Goal: Task Accomplishment & Management: Manage account settings

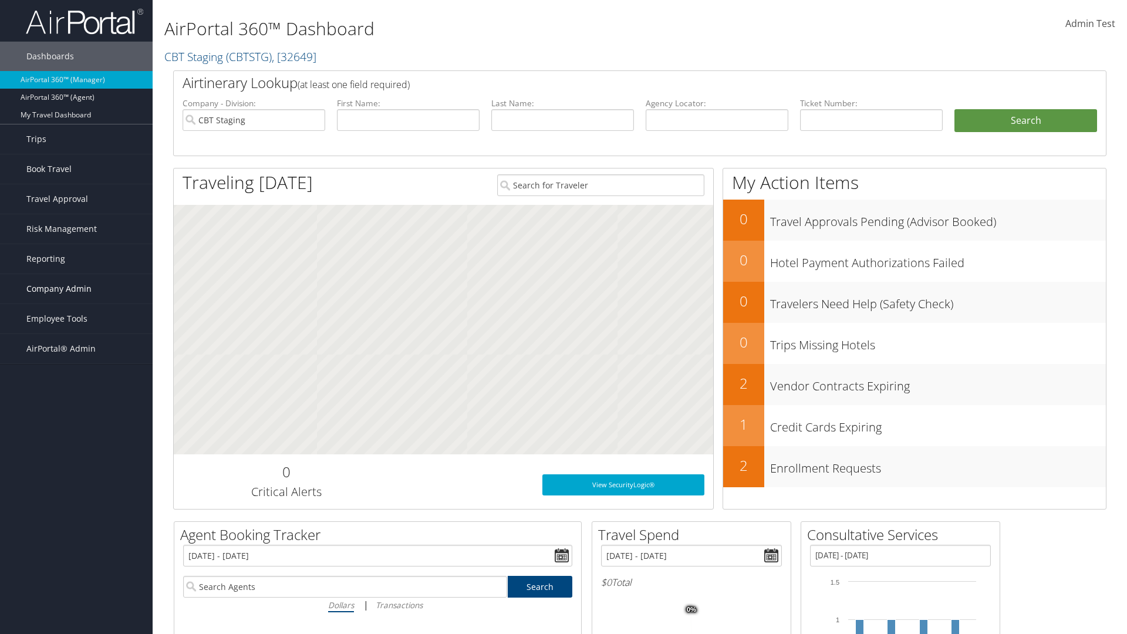
click at [76, 289] on span "Company Admin" at bounding box center [58, 288] width 65 height 29
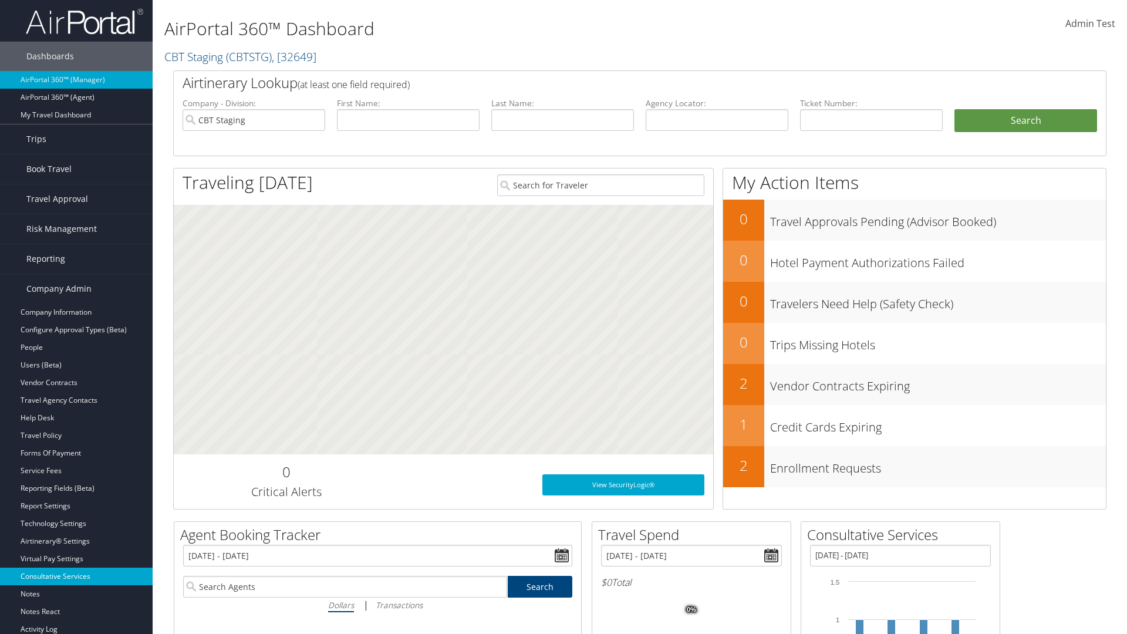
click at [76, 576] on link "Consultative Services" at bounding box center [76, 577] width 153 height 18
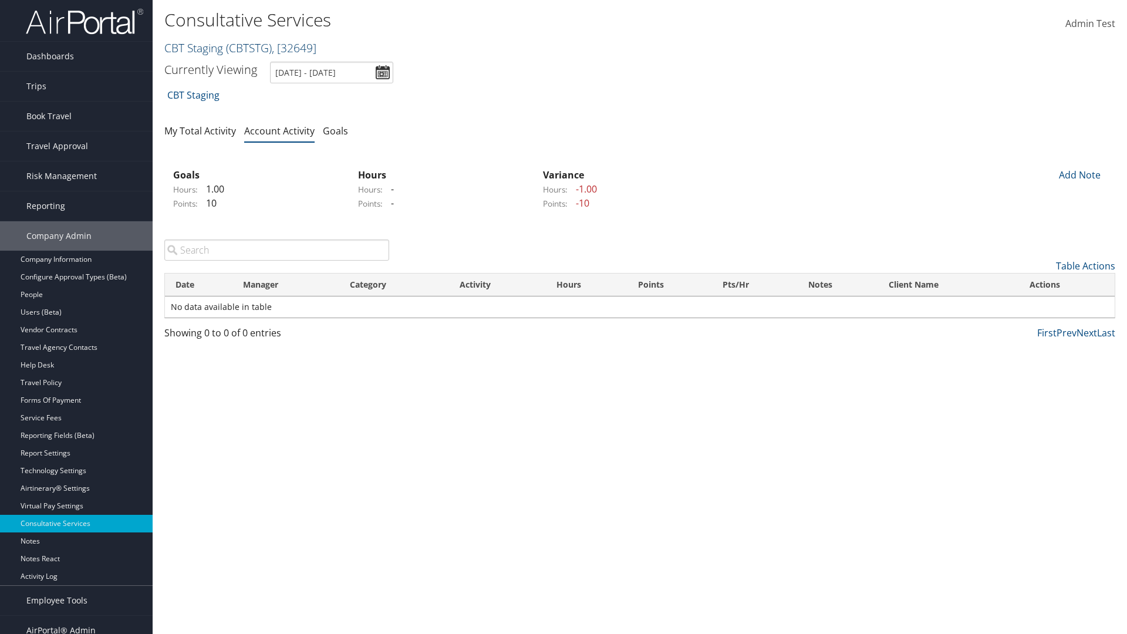
click at [194, 48] on link "CBT Staging ( CBTSTG ) , [ 32649 ]" at bounding box center [240, 48] width 152 height 16
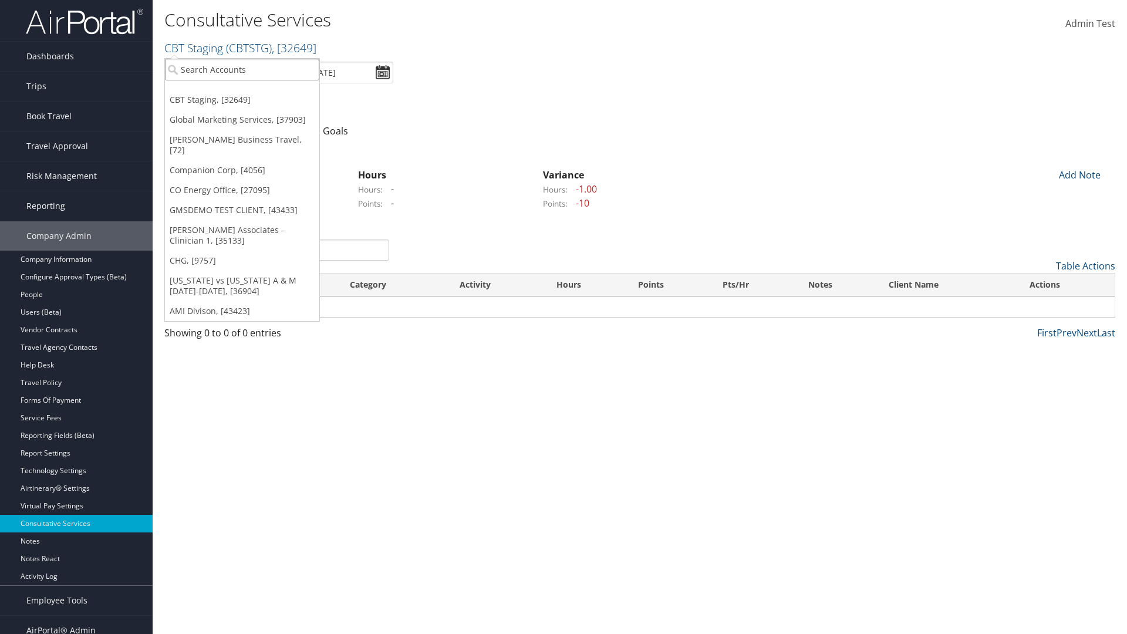
click at [242, 69] on input "search" at bounding box center [242, 70] width 154 height 22
type input "CBTSTG"
click at [242, 91] on div "CBT Staging (CBTSTG), [32649]" at bounding box center [242, 91] width 167 height 11
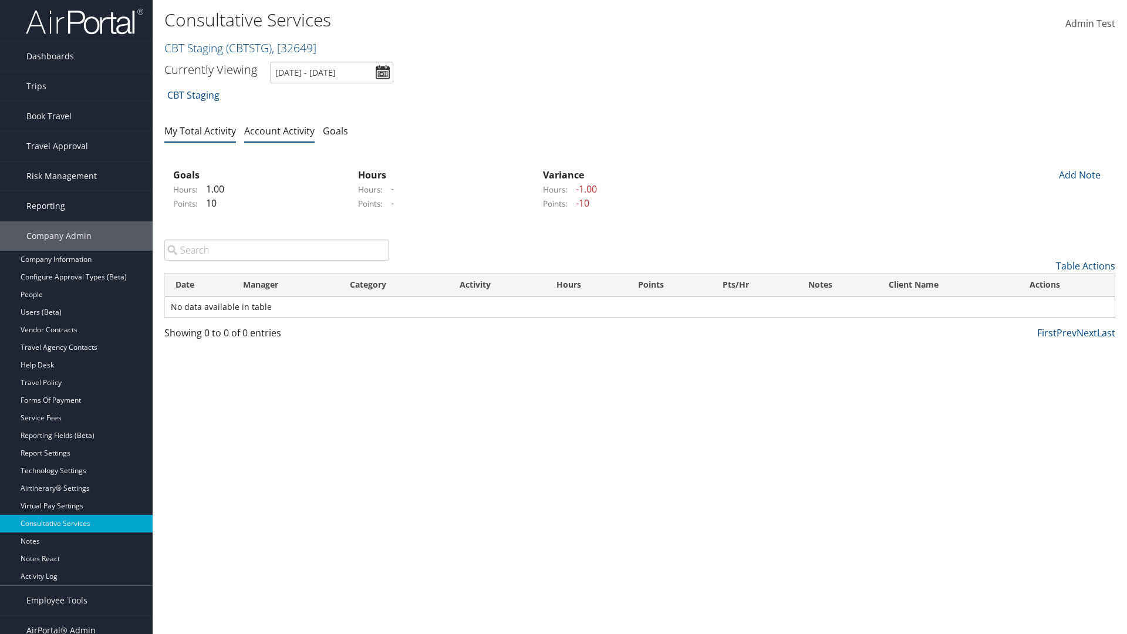
click at [200, 130] on link "My Total Activity" at bounding box center [200, 130] width 72 height 13
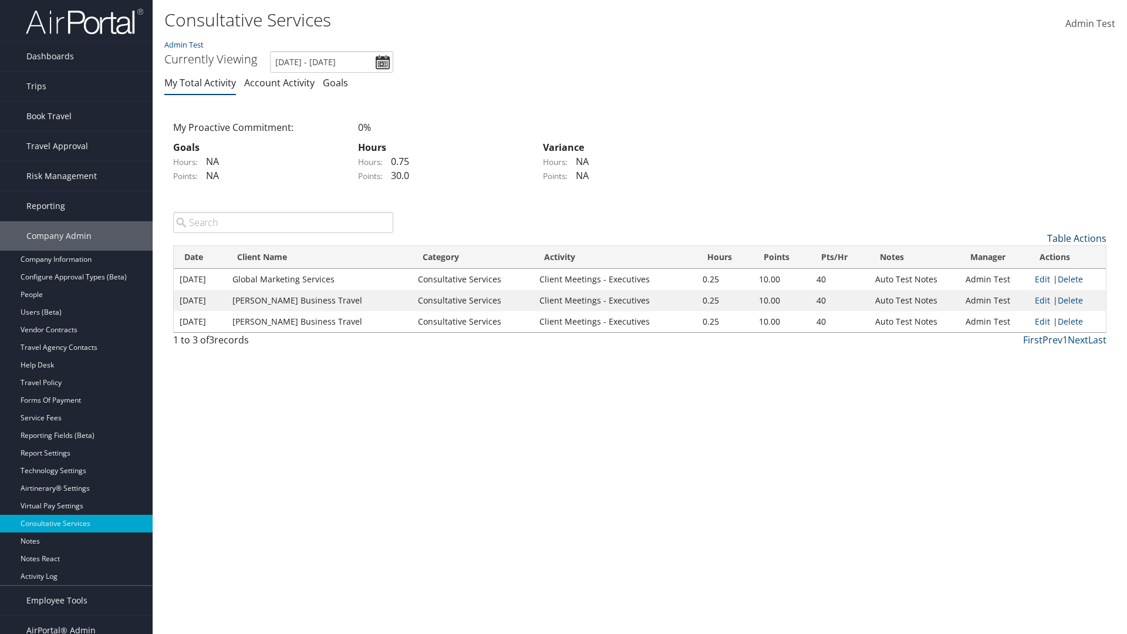
click at [1077, 238] on link "Table Actions" at bounding box center [1076, 238] width 59 height 13
click at [1029, 256] on link "New Record" at bounding box center [1029, 257] width 154 height 20
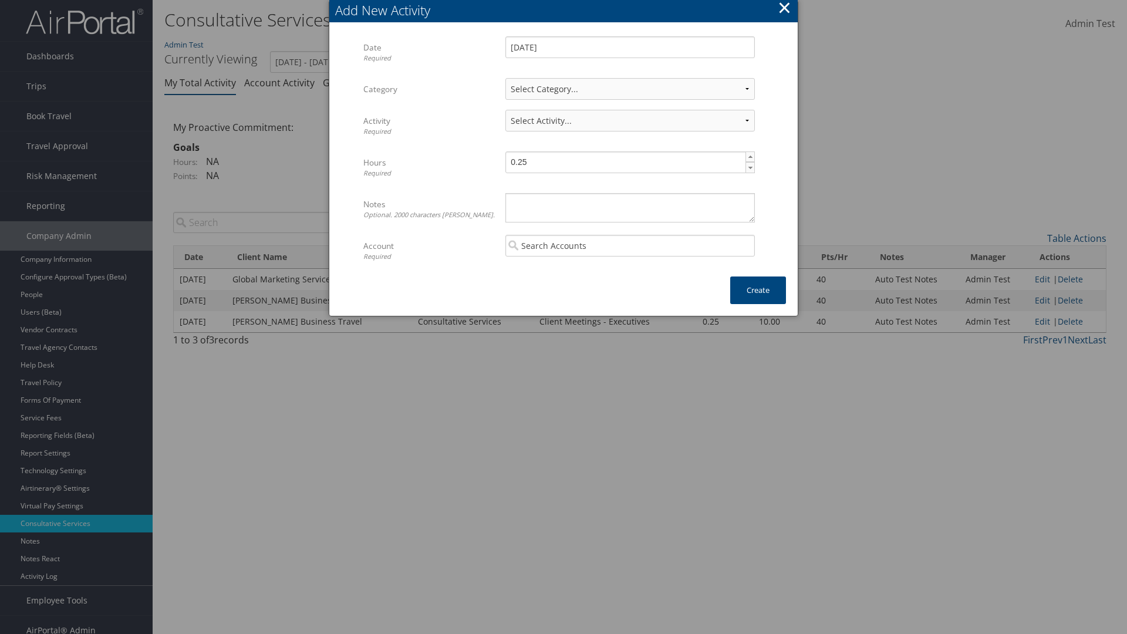
select select "1"
select select "227-1"
click at [630, 207] on textarea "Notes Optional. 2000 characters [PERSON_NAME]." at bounding box center [630, 207] width 250 height 29
type textarea "Automation notes for activity"
click at [630, 245] on input "search" at bounding box center [630, 246] width 250 height 22
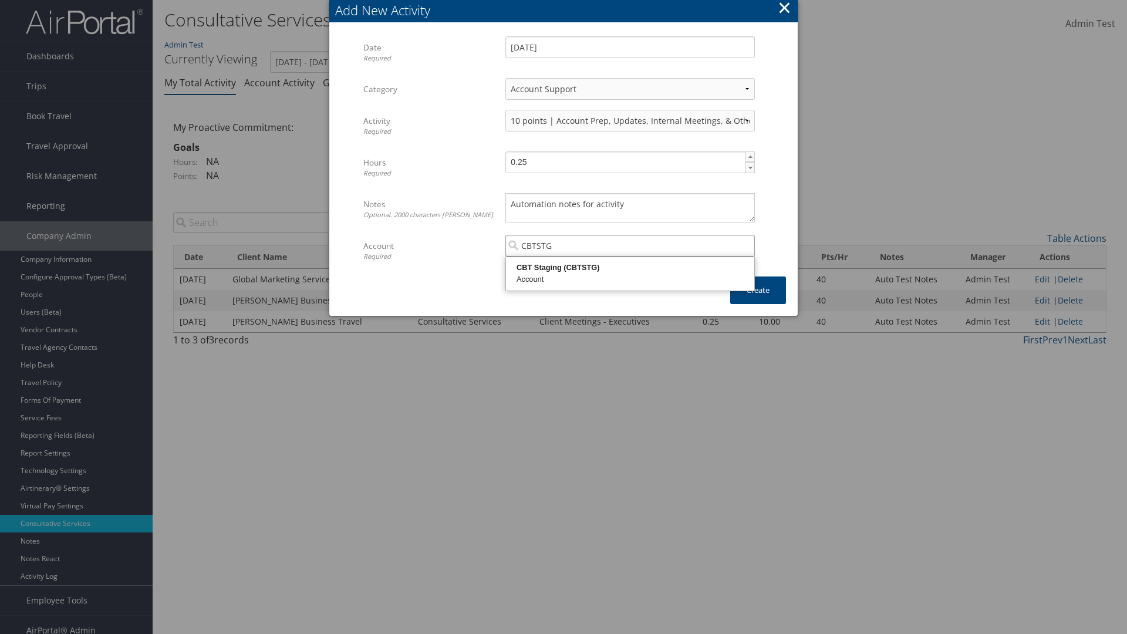
click at [630, 268] on div "CBT Staging (CBTSTG)" at bounding box center [630, 268] width 245 height 12
type input "CBT Staging"
click at [758, 290] on button "Create" at bounding box center [758, 291] width 56 height 28
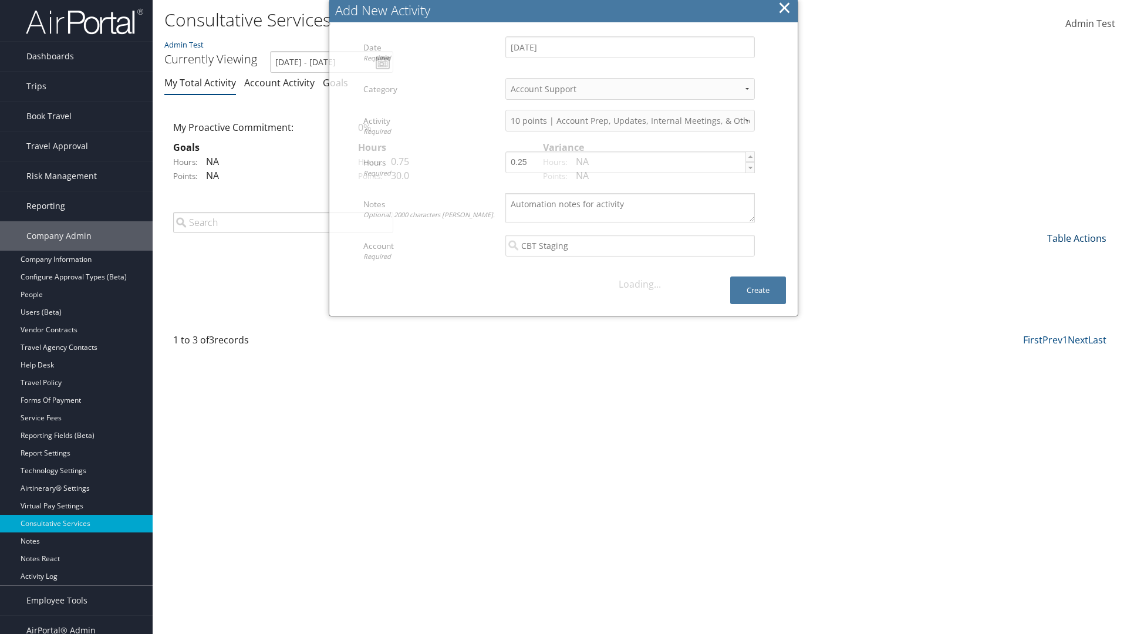
click at [1077, 238] on link "Table Actions" at bounding box center [1076, 238] width 59 height 13
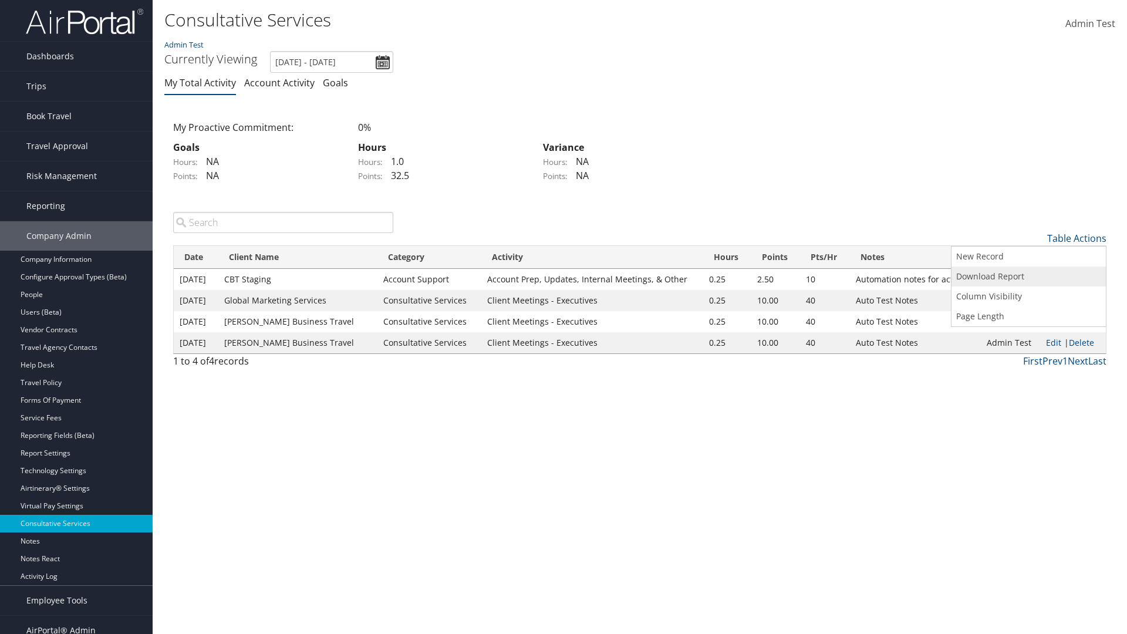
click at [1029, 276] on link "Download Report" at bounding box center [1029, 277] width 154 height 20
click at [1077, 238] on link "Table Actions" at bounding box center [1076, 238] width 59 height 13
click at [1029, 296] on link "Column Visibility" at bounding box center [1029, 296] width 154 height 20
click at [1029, 257] on link "Date" at bounding box center [1029, 258] width 154 height 20
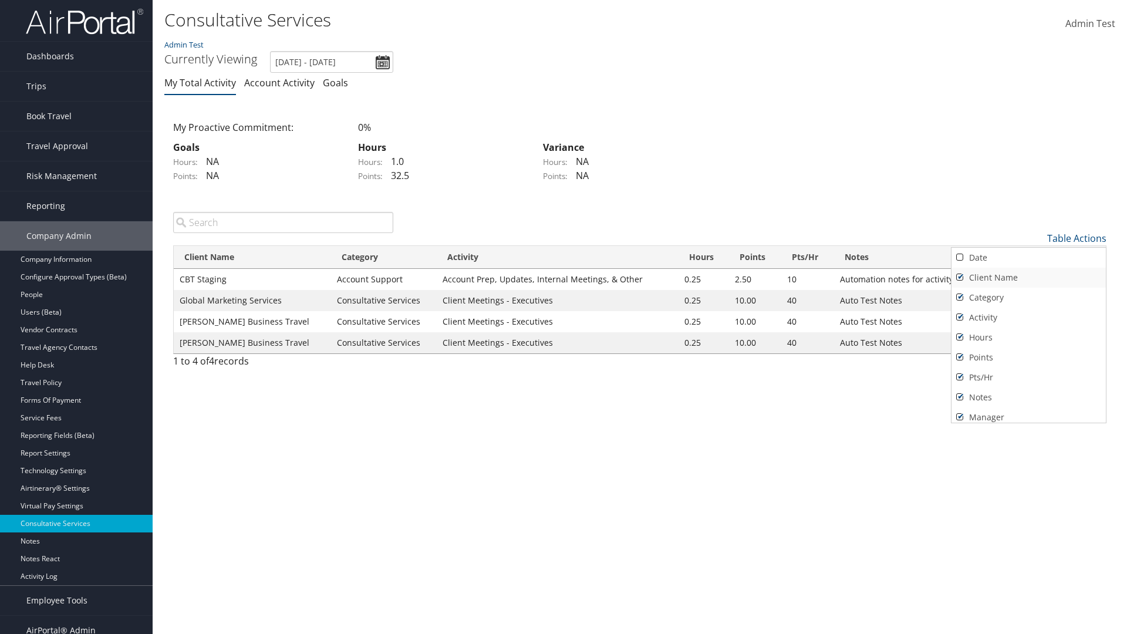
click at [1029, 277] on link "Client Name" at bounding box center [1029, 278] width 154 height 20
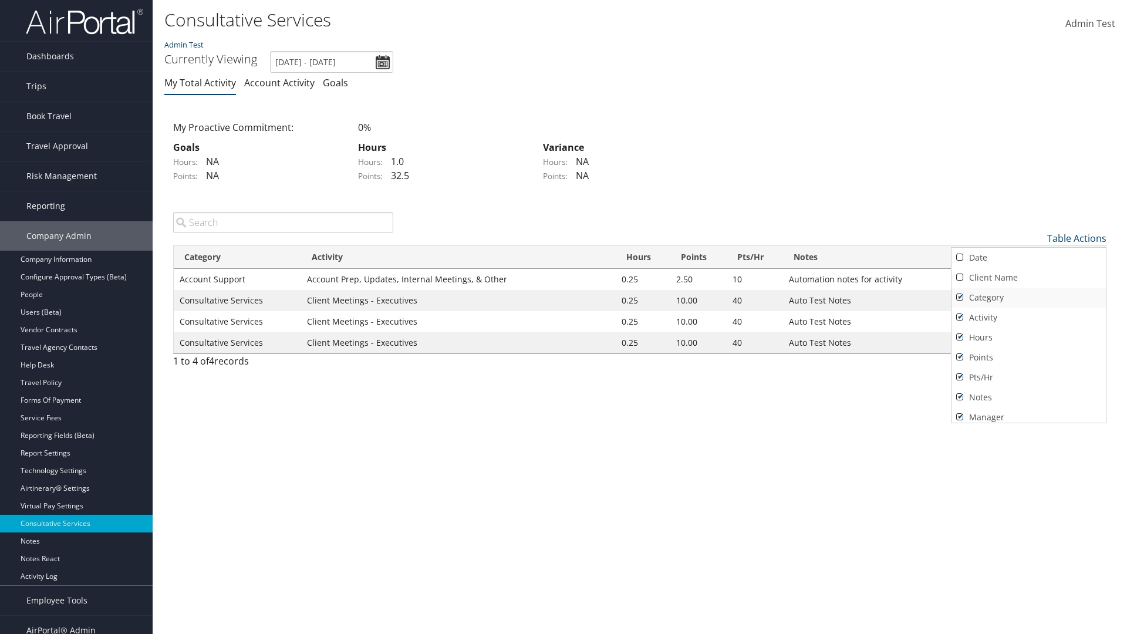
click at [1029, 297] on link "Category" at bounding box center [1029, 298] width 154 height 20
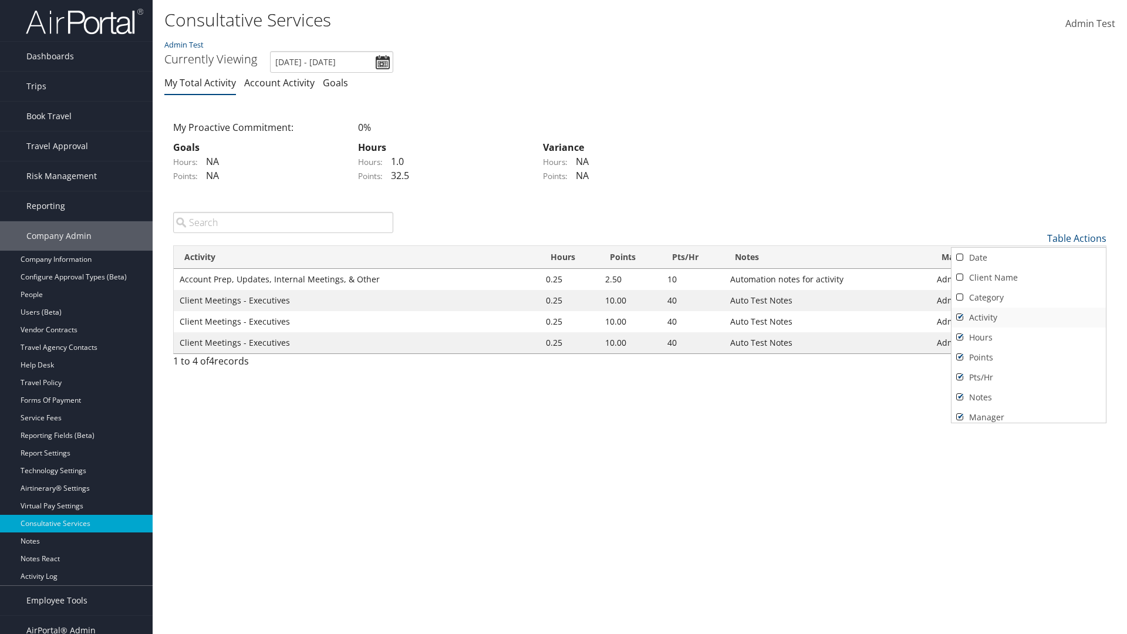
click at [1029, 317] on link "Activity" at bounding box center [1029, 318] width 154 height 20
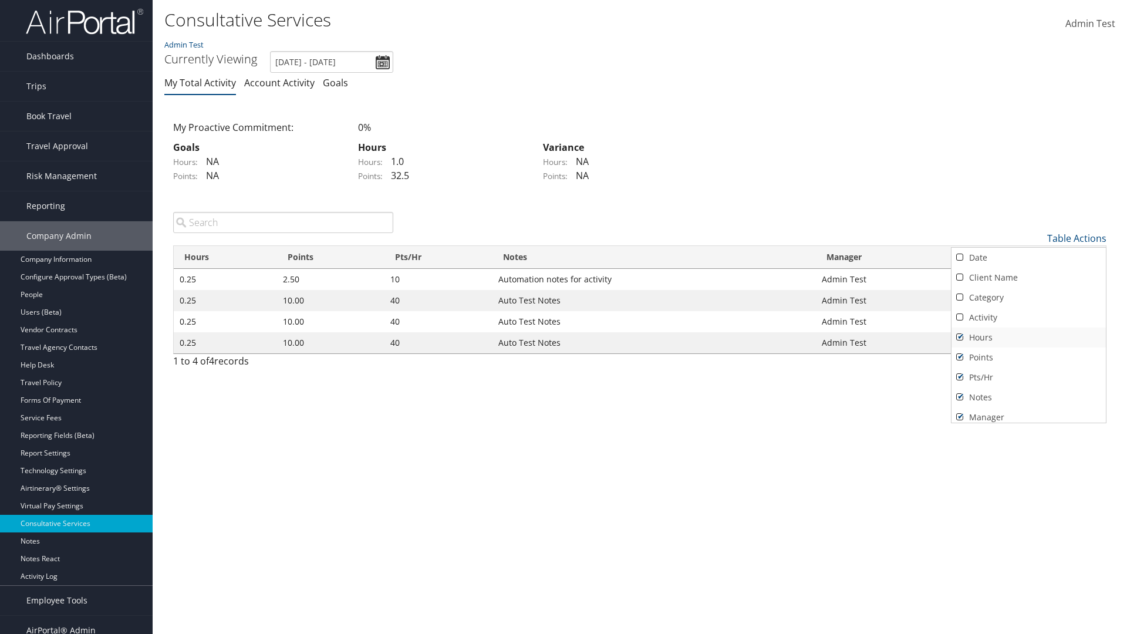
click at [1029, 337] on link "Hours" at bounding box center [1029, 338] width 154 height 20
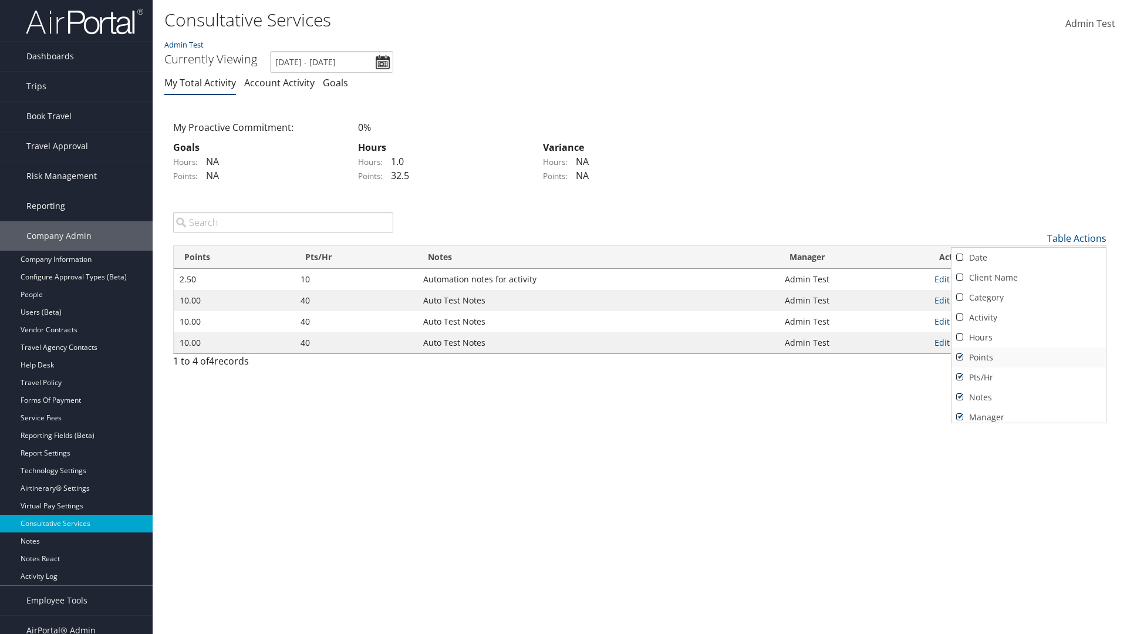
click at [1029, 357] on link "Points" at bounding box center [1029, 358] width 154 height 20
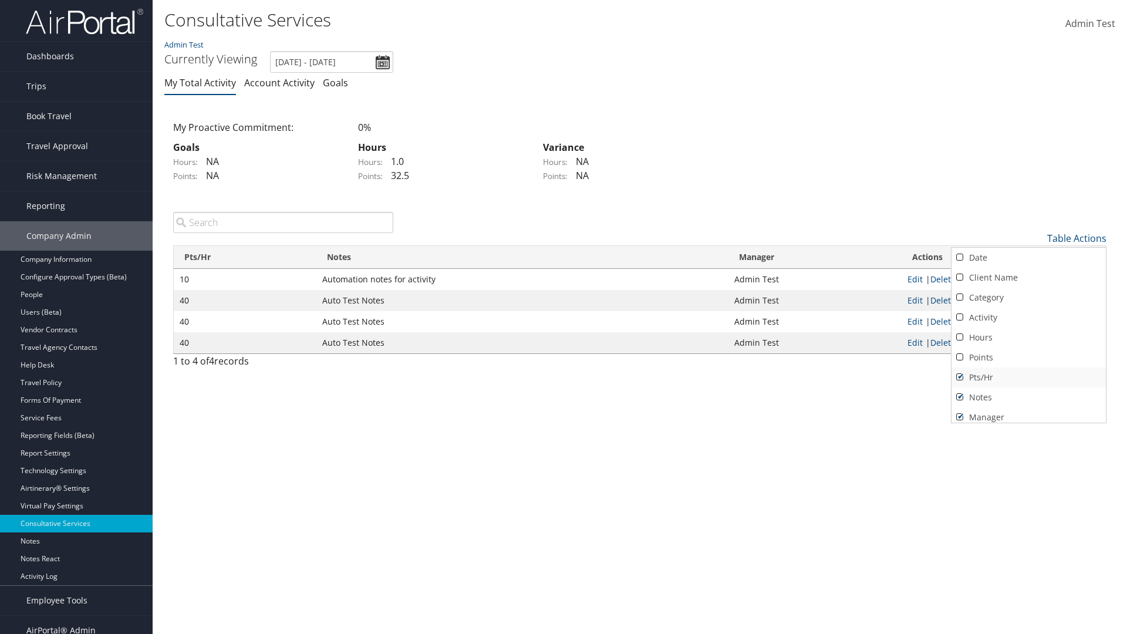
click at [1029, 377] on link "Pts/Hr" at bounding box center [1029, 378] width 154 height 20
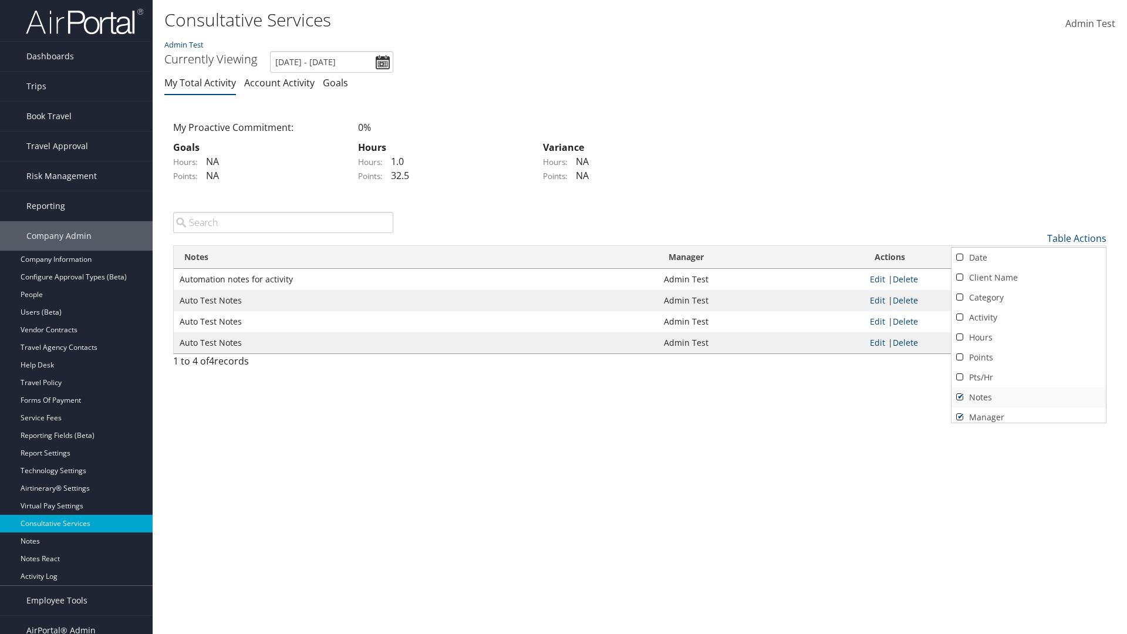
click at [1029, 397] on link "Notes" at bounding box center [1029, 397] width 154 height 20
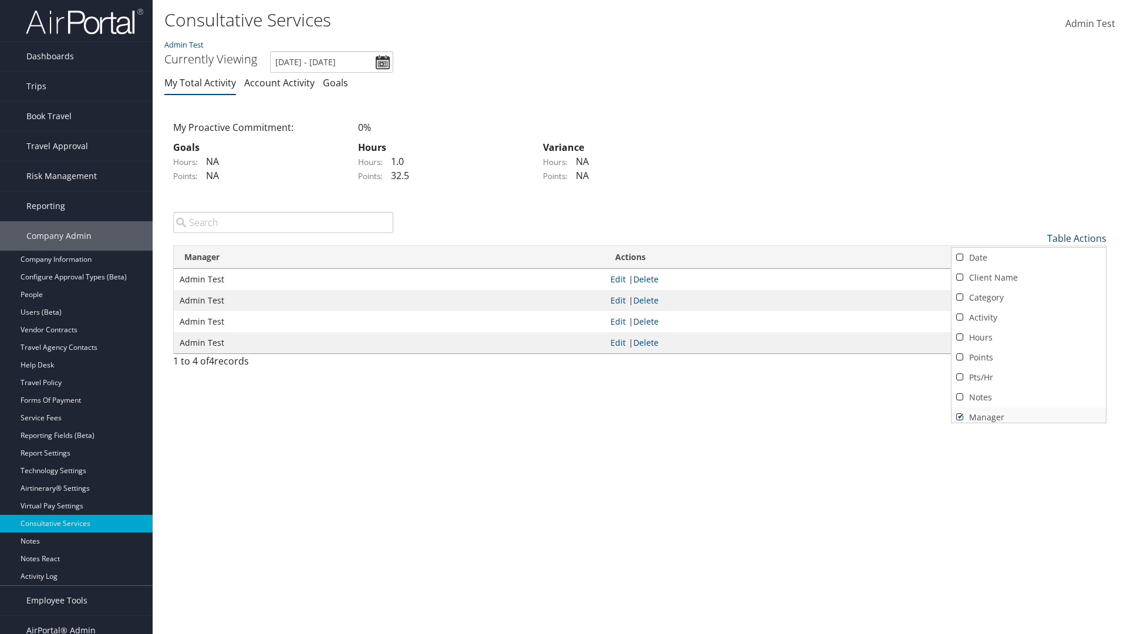
scroll to position [5, 0]
click at [1029, 412] on link "Manager" at bounding box center [1029, 413] width 154 height 20
click at [564, 317] on div at bounding box center [563, 317] width 1127 height 634
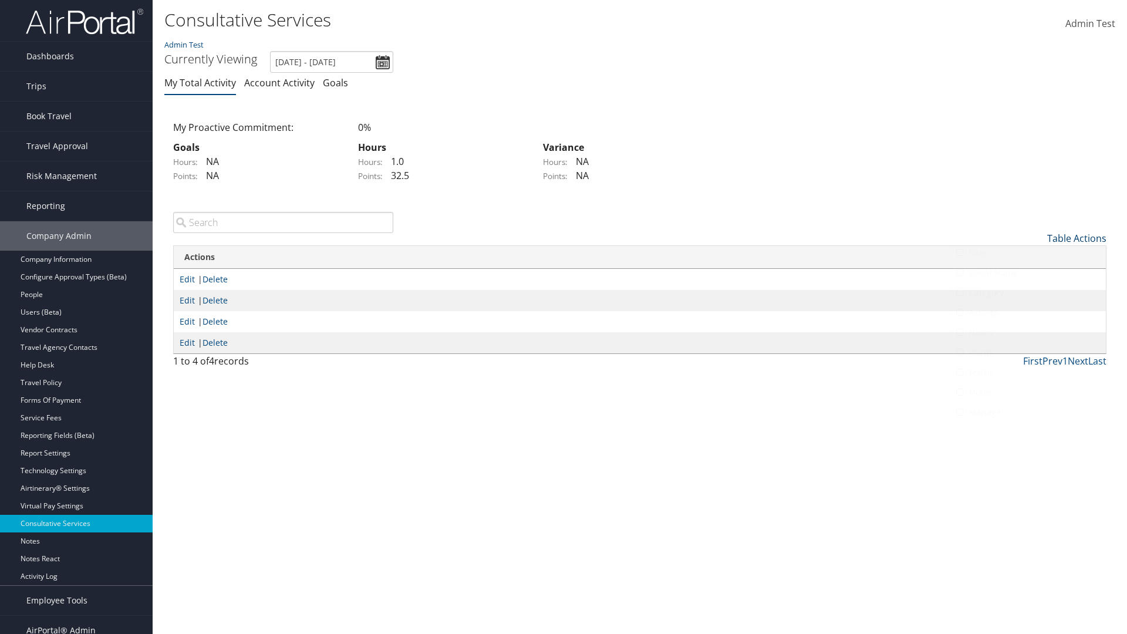
click at [1077, 238] on link "Table Actions" at bounding box center [1076, 238] width 59 height 13
click at [1029, 296] on link "Column Visibility" at bounding box center [1029, 296] width 154 height 20
click at [1029, 257] on link "Date" at bounding box center [1029, 258] width 154 height 20
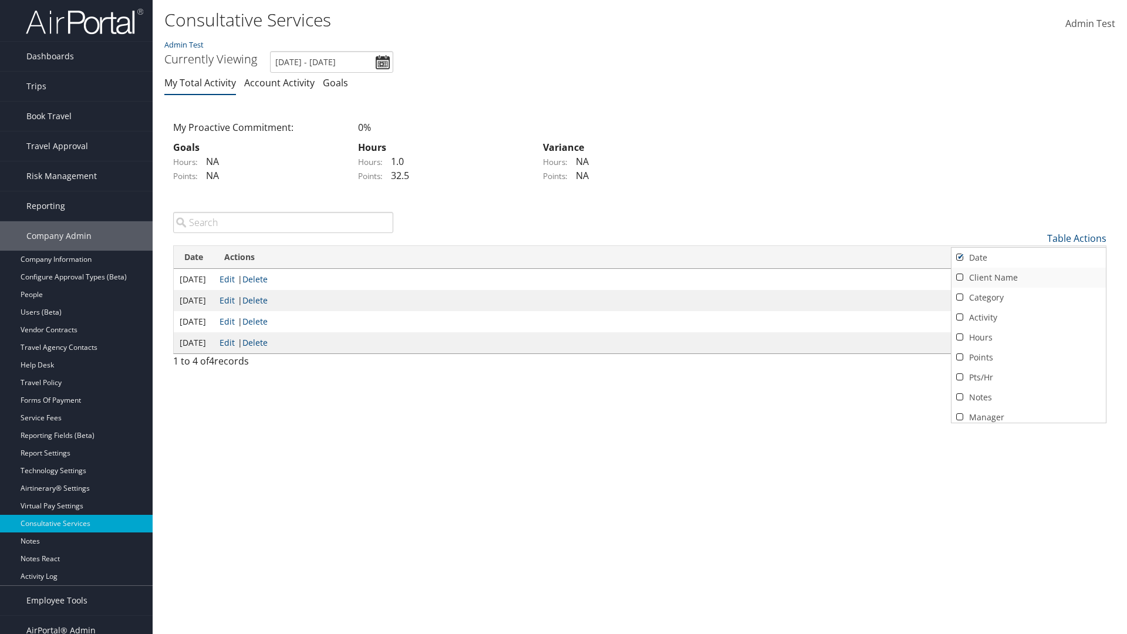
click at [1029, 277] on link "Client Name" at bounding box center [1029, 278] width 154 height 20
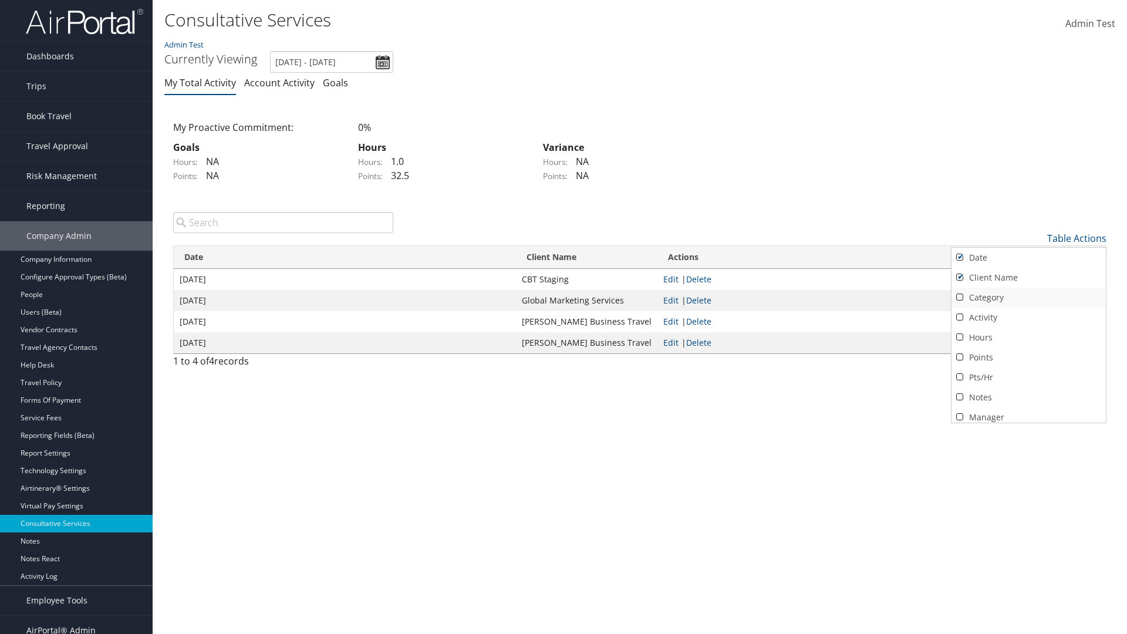
click at [1029, 297] on link "Category" at bounding box center [1029, 298] width 154 height 20
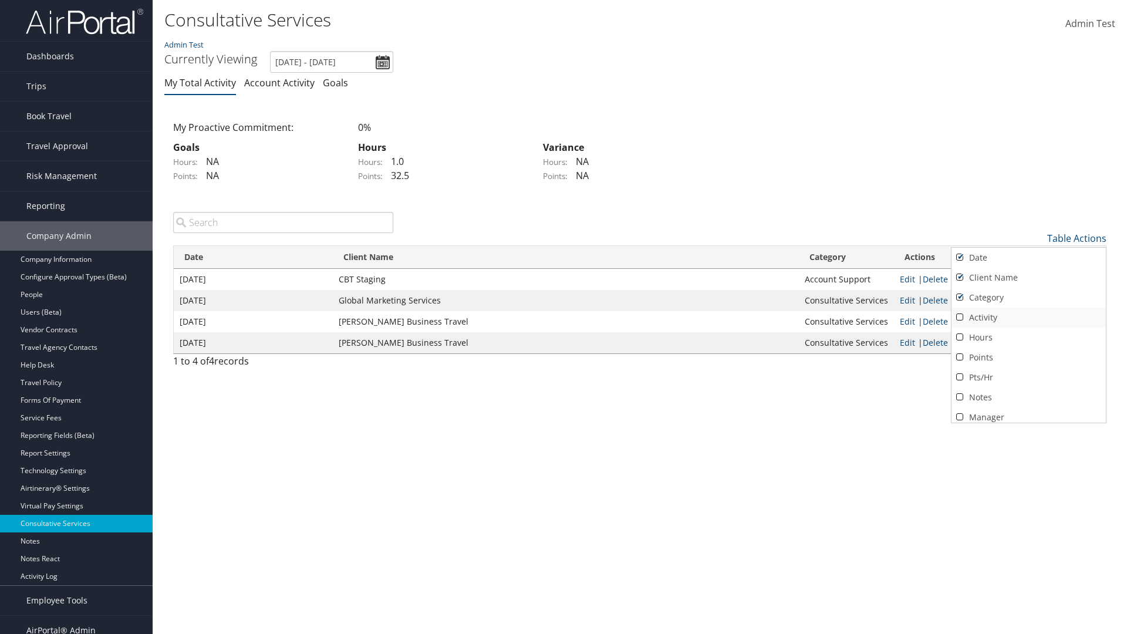
click at [1029, 317] on link "Activity" at bounding box center [1029, 318] width 154 height 20
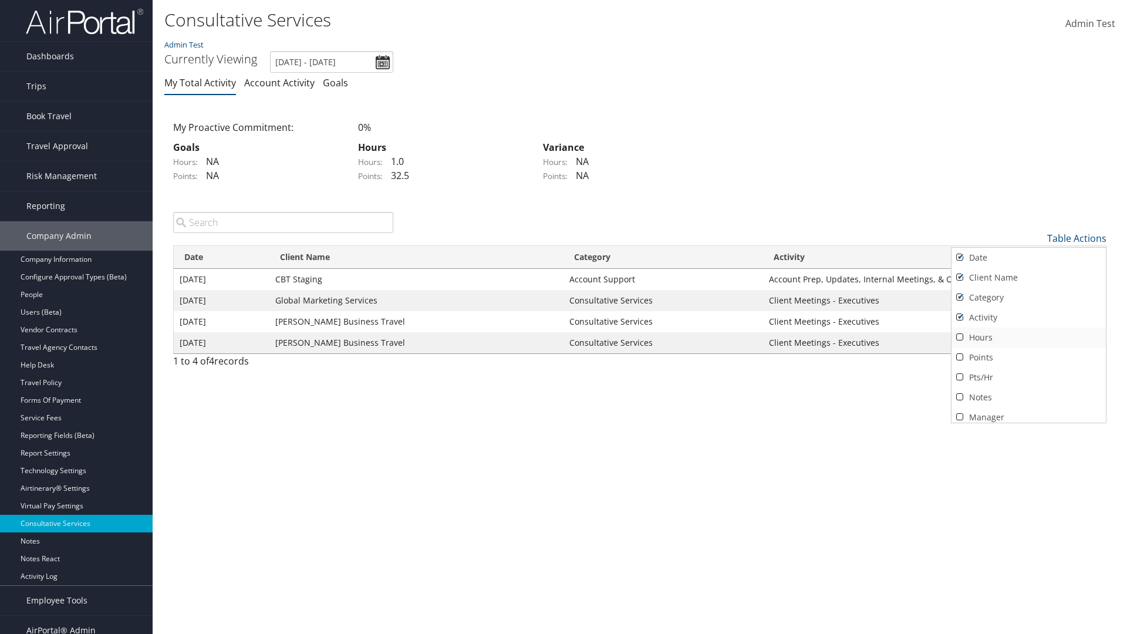
click at [1029, 337] on link "Hours" at bounding box center [1029, 338] width 154 height 20
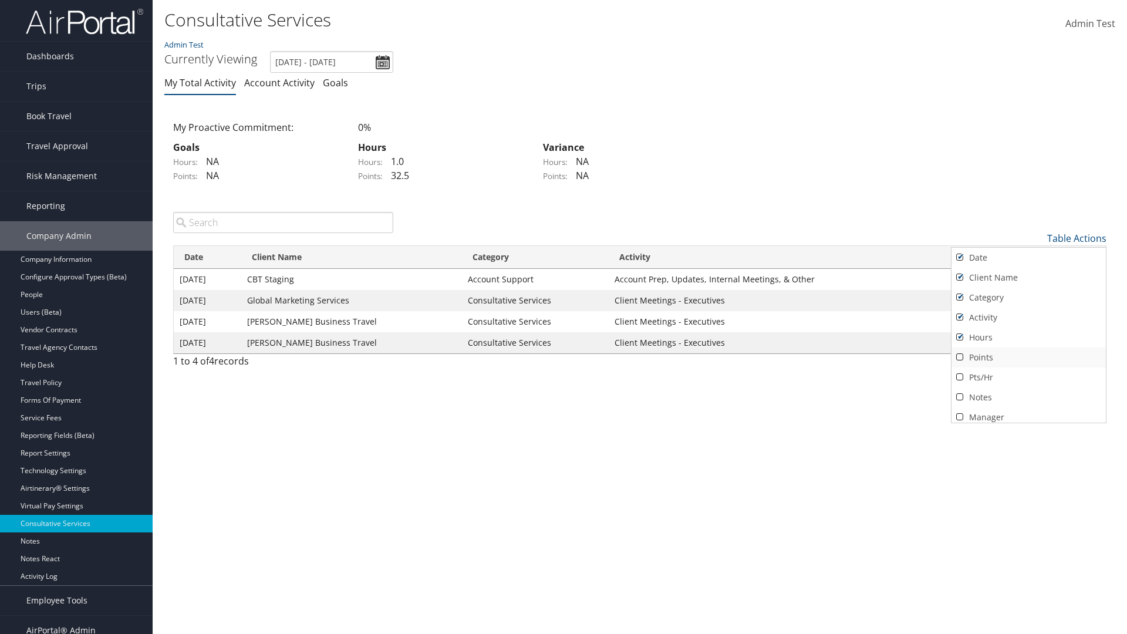
click at [1029, 357] on link "Points" at bounding box center [1029, 358] width 154 height 20
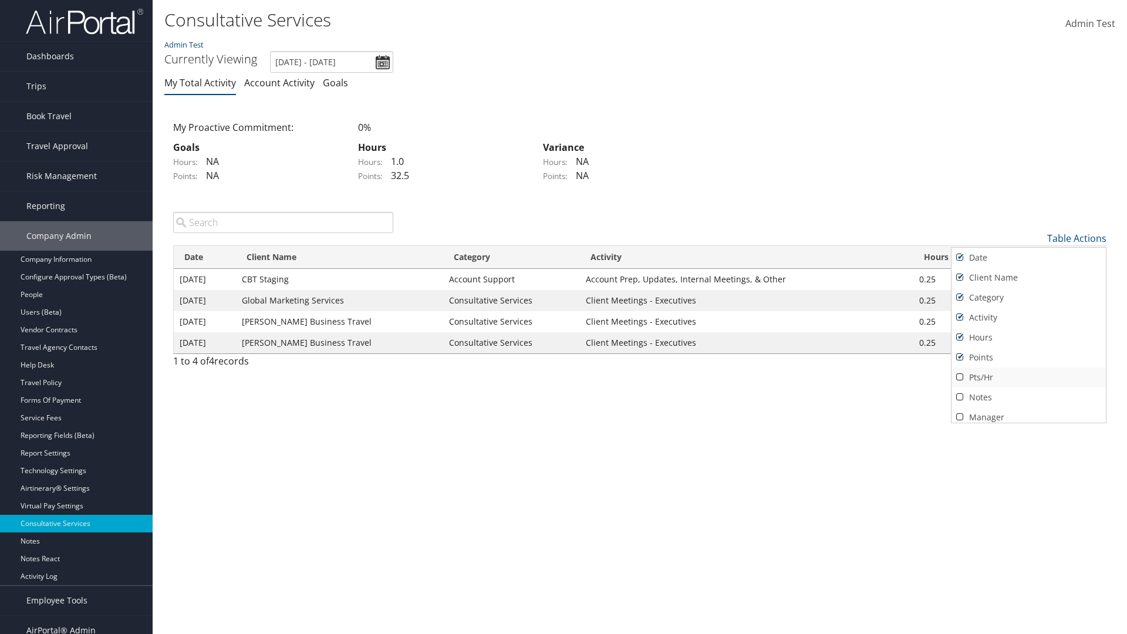
click at [1029, 377] on link "Pts/Hr" at bounding box center [1029, 378] width 154 height 20
click at [1029, 397] on link "Notes" at bounding box center [1029, 397] width 154 height 20
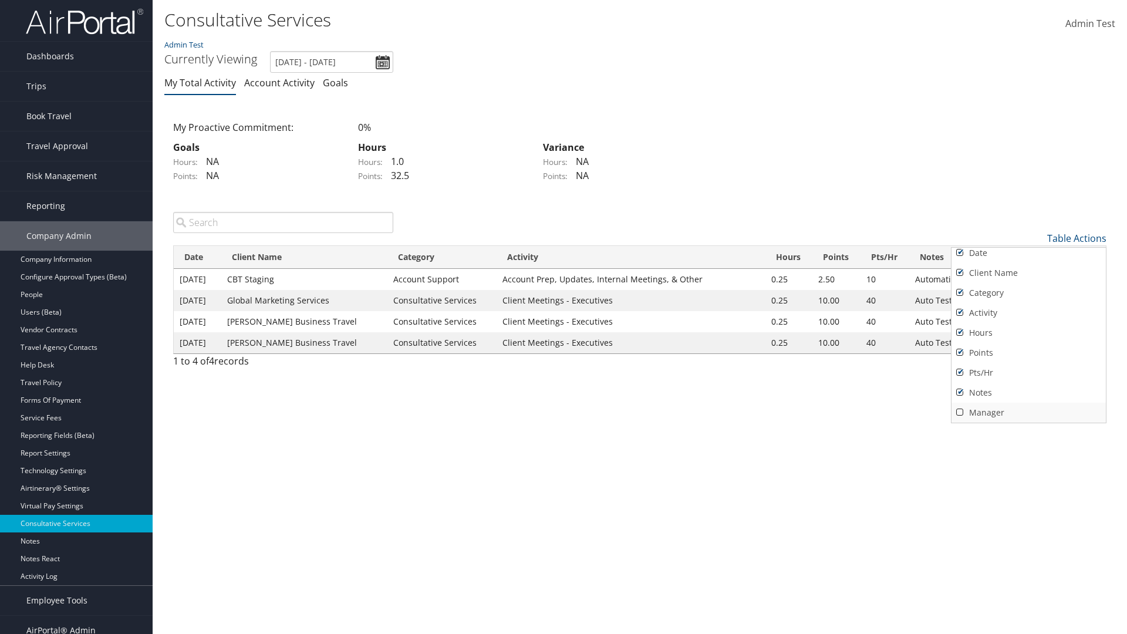
click at [1029, 412] on link "Manager" at bounding box center [1029, 413] width 154 height 20
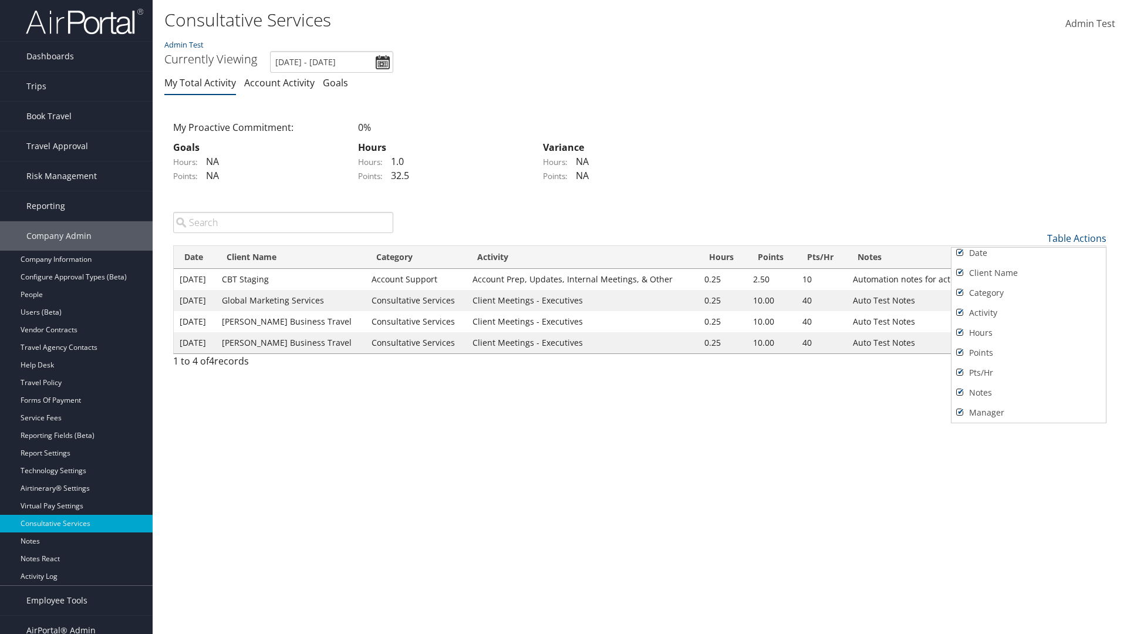
click at [564, 317] on div at bounding box center [563, 317] width 1127 height 634
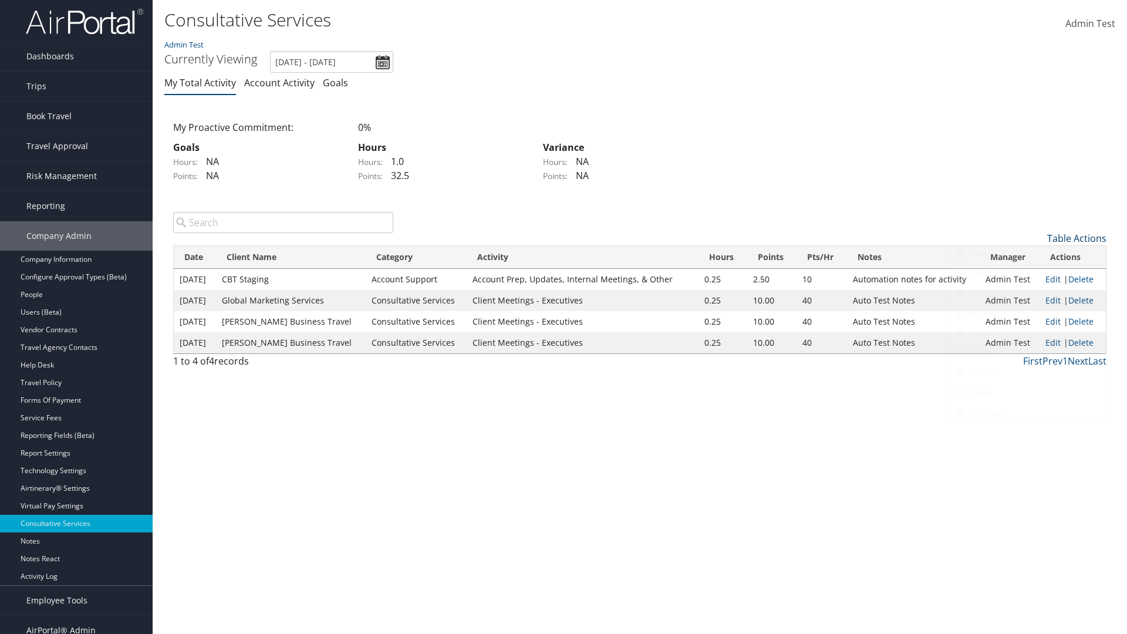
click at [1077, 232] on link "Table Actions" at bounding box center [1076, 238] width 59 height 13
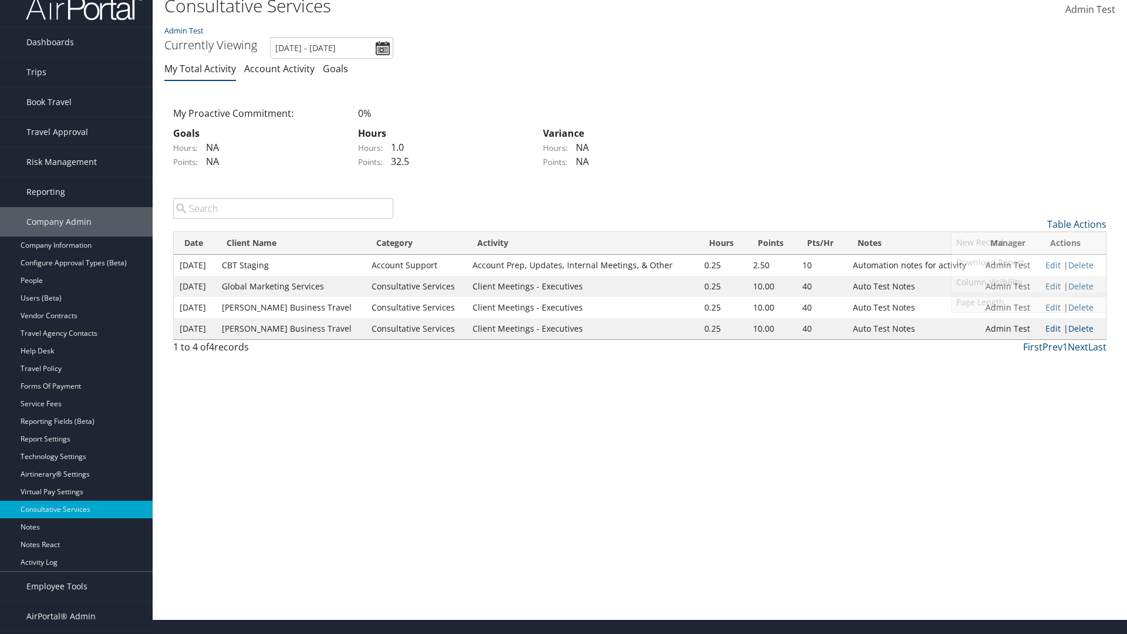
click at [1029, 302] on link "Page Length" at bounding box center [1029, 302] width 154 height 20
click at [1029, 283] on link "50" at bounding box center [1029, 284] width 154 height 20
click at [1077, 224] on link "Table Actions" at bounding box center [1076, 224] width 59 height 13
click at [1029, 302] on link "Page Length" at bounding box center [1029, 302] width 154 height 20
click at [1029, 303] on link "100" at bounding box center [1029, 304] width 154 height 20
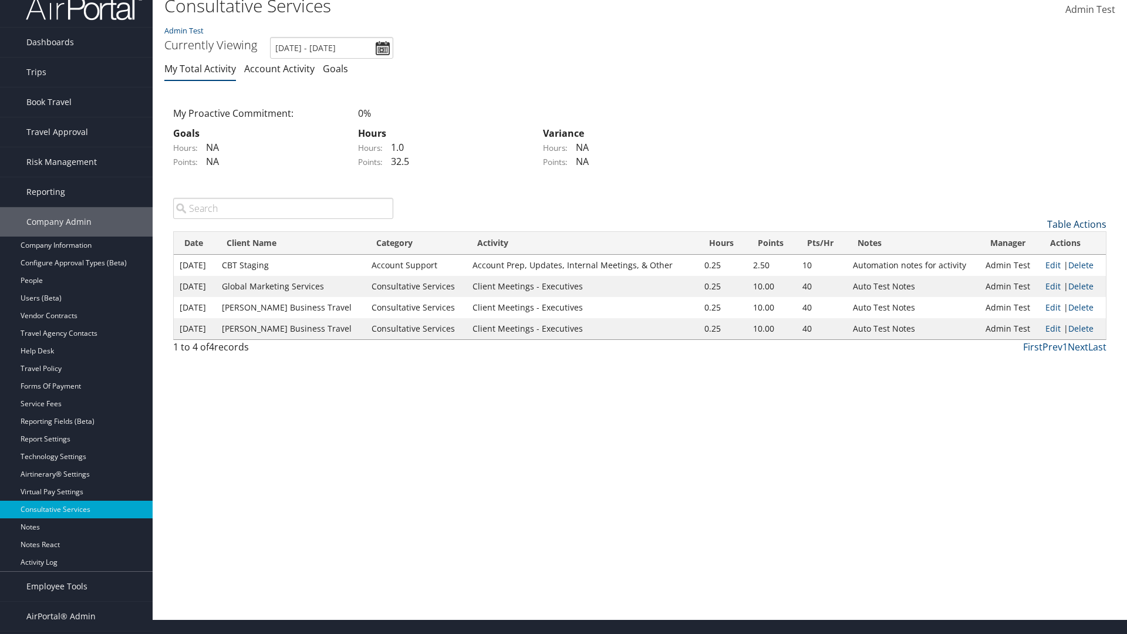
click at [1077, 224] on link "Table Actions" at bounding box center [1076, 224] width 59 height 13
click at [1029, 302] on link "Page Length" at bounding box center [1029, 302] width 154 height 20
click at [1029, 243] on link "10" at bounding box center [1029, 244] width 154 height 20
click at [1077, 224] on link "Table Actions" at bounding box center [1076, 224] width 59 height 13
click at [1029, 302] on link "Page Length" at bounding box center [1029, 302] width 154 height 20
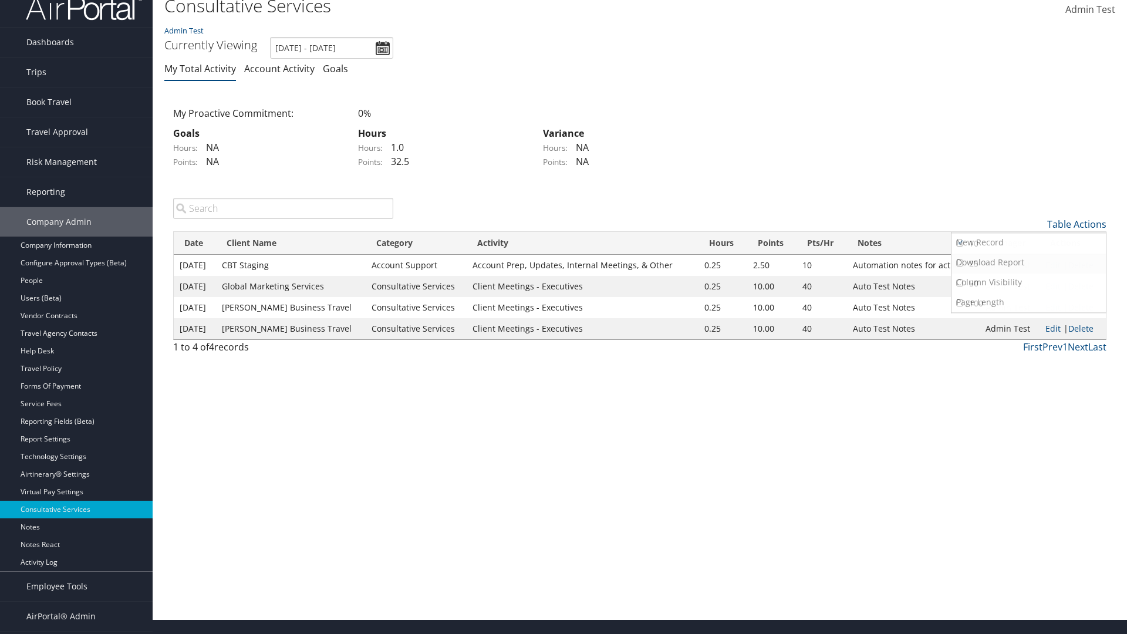
click at [1029, 263] on link "25" at bounding box center [1029, 264] width 154 height 20
click at [1081, 265] on link "Delete" at bounding box center [1080, 264] width 25 height 11
